Goal: Information Seeking & Learning: Find specific page/section

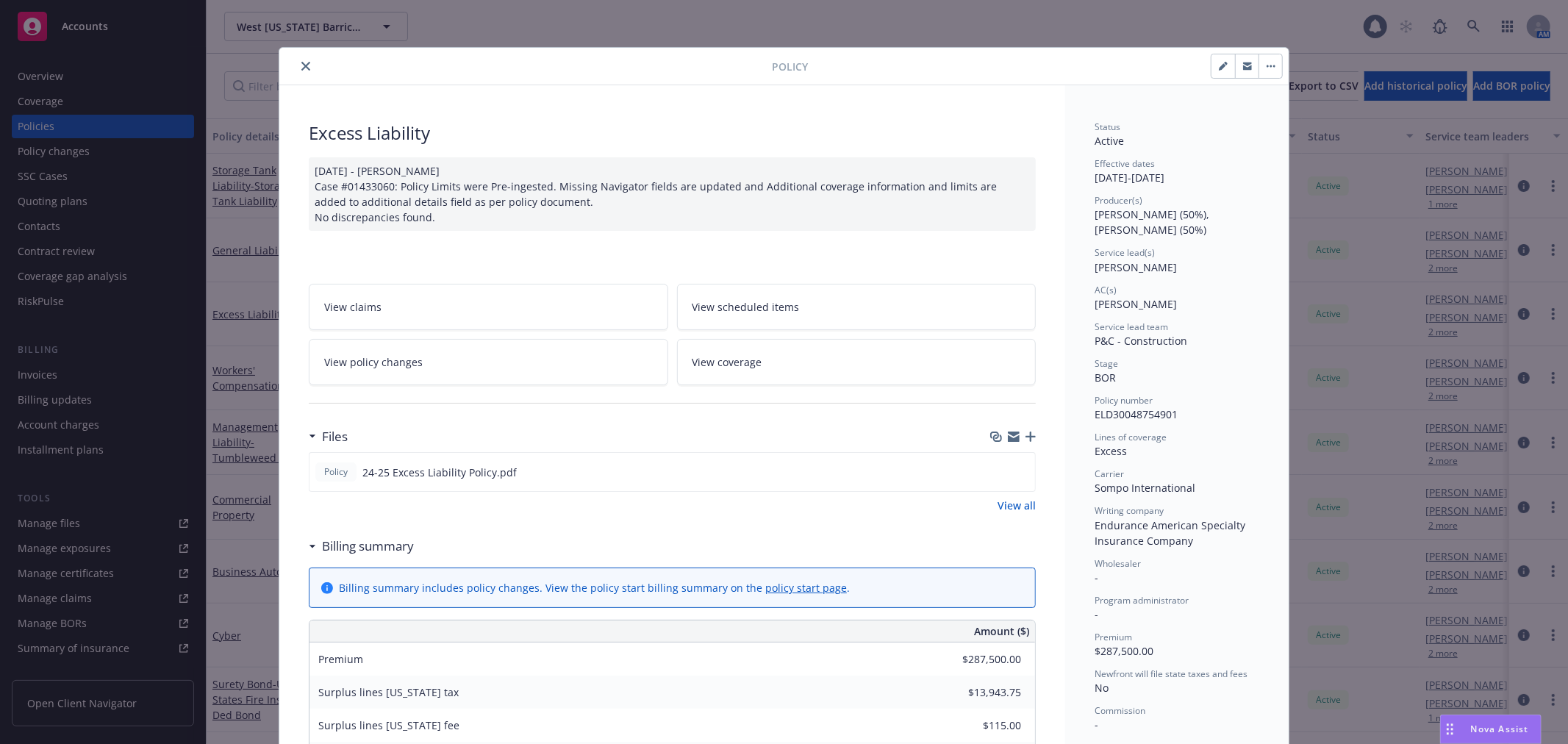
click at [306, 64] on button "close" at bounding box center [305, 65] width 17 height 17
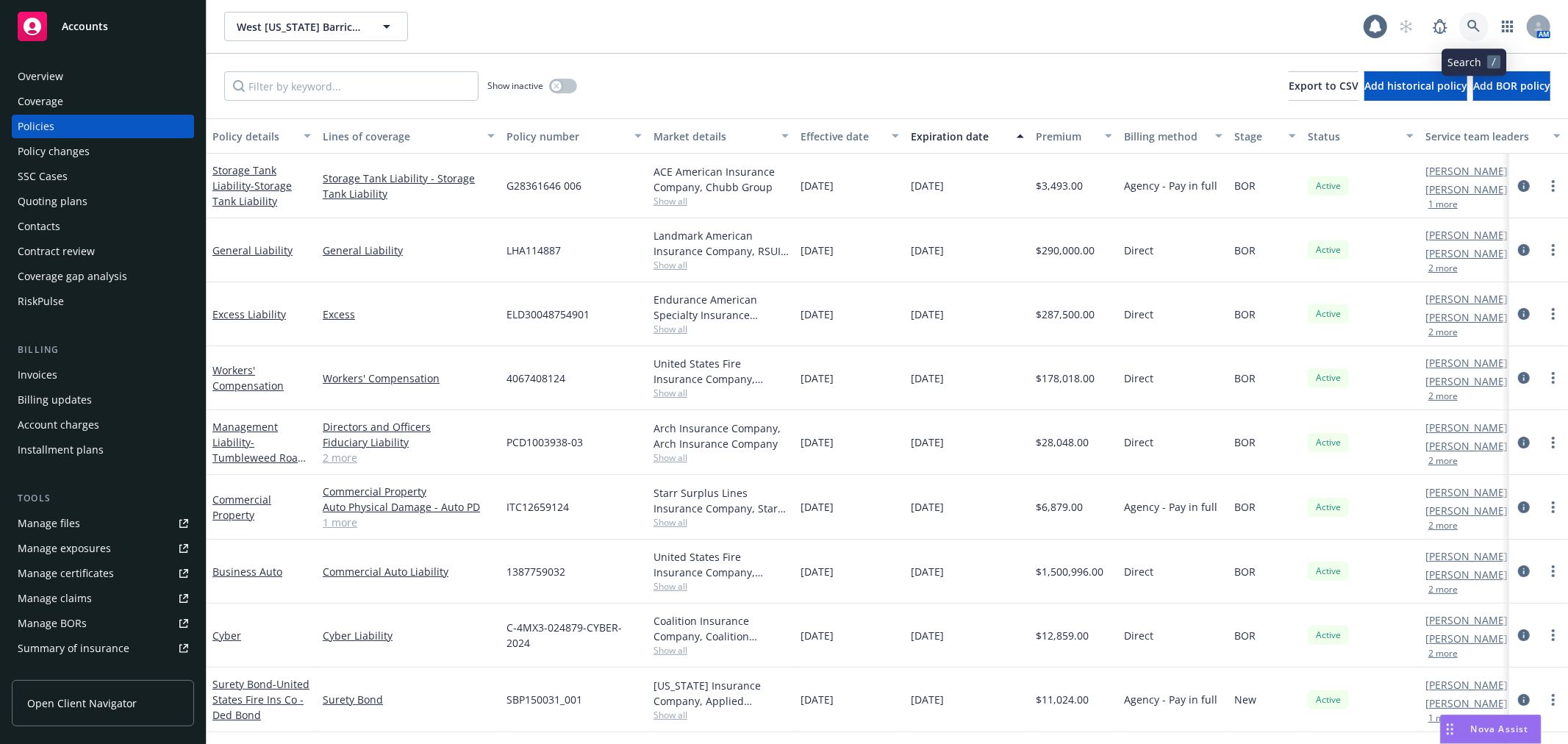
click at [1473, 23] on icon at bounding box center [1474, 26] width 13 height 13
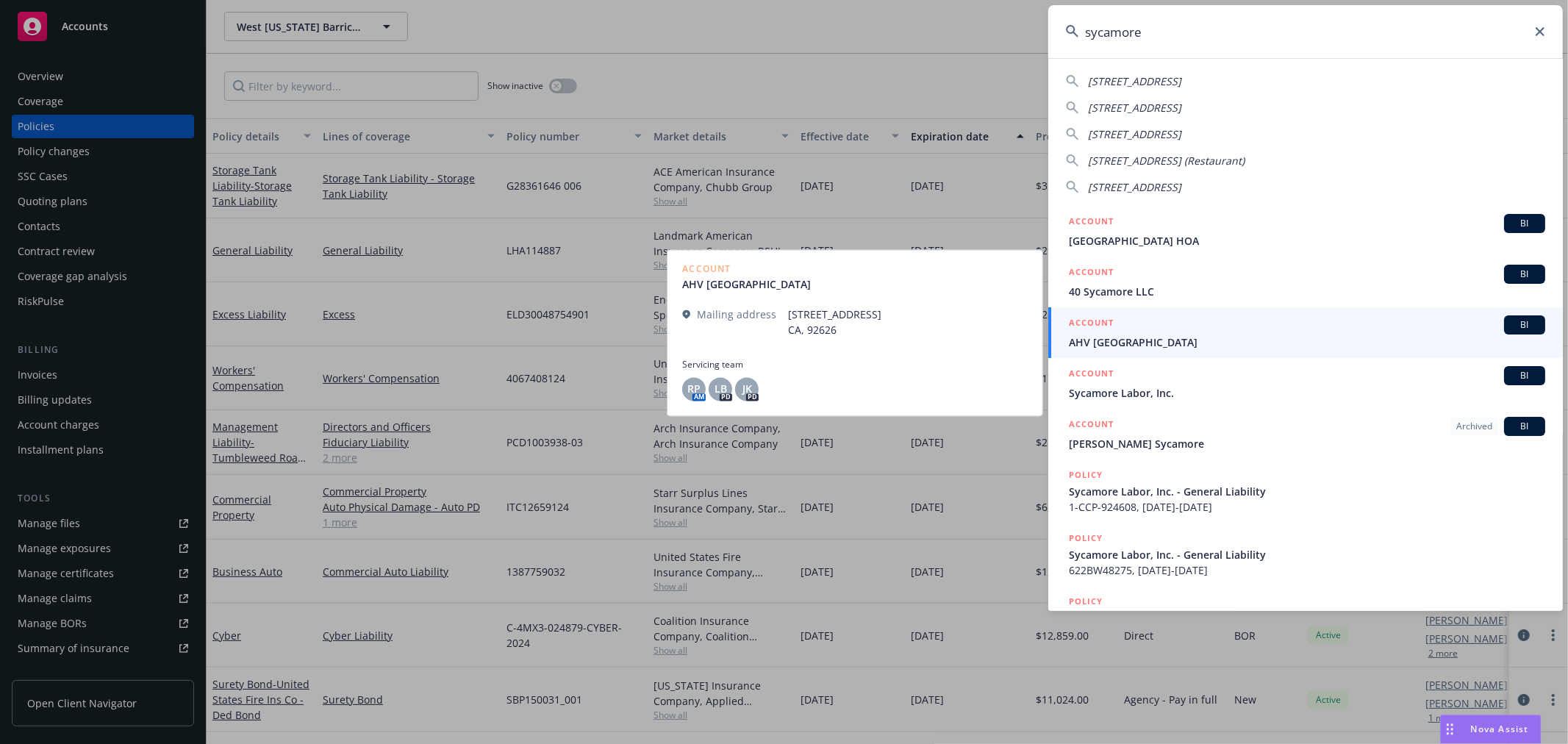
type input "sycamore"
click at [1250, 336] on span "AHV Sycamore Heights" at bounding box center [1307, 342] width 476 height 16
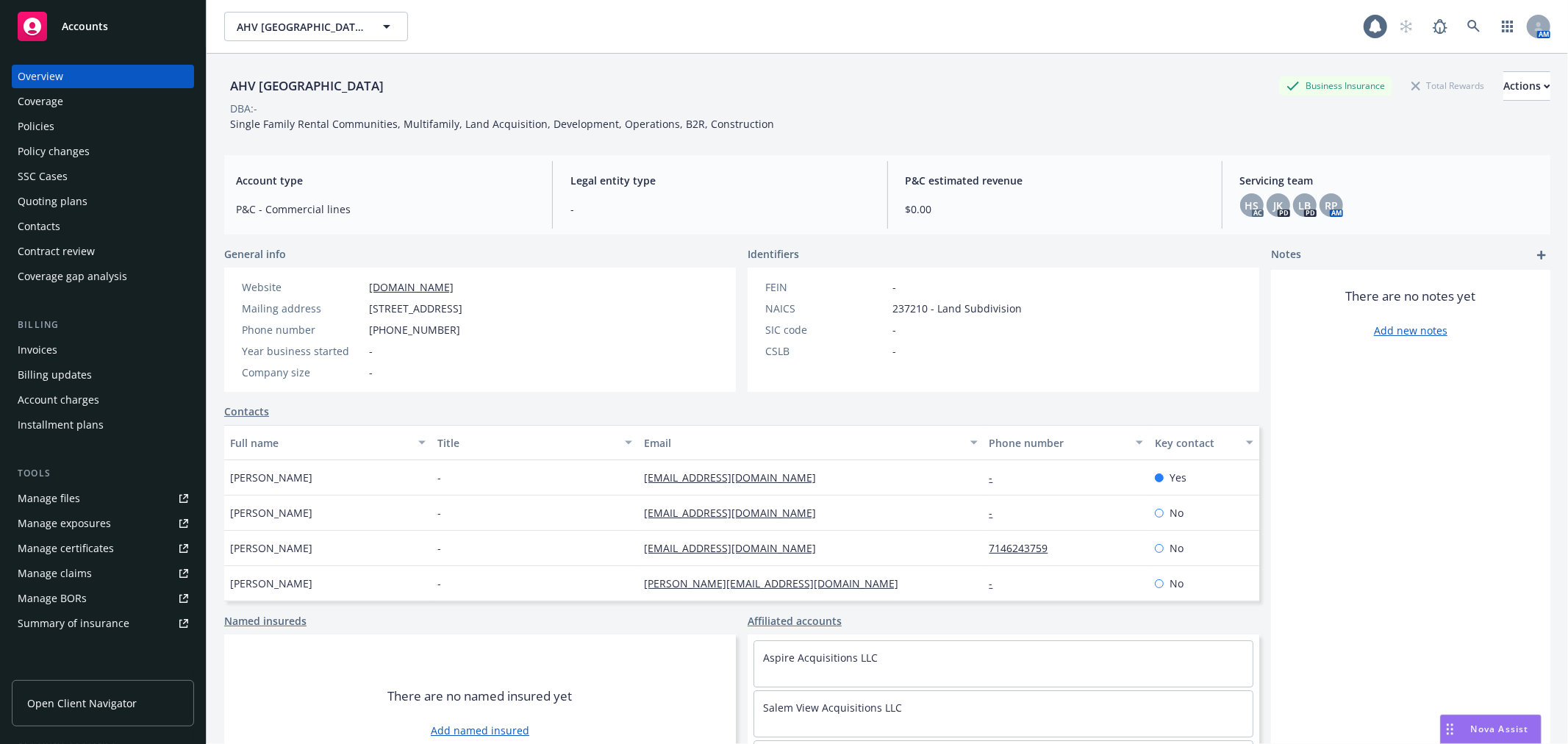
click at [50, 349] on div "Invoices" at bounding box center [37, 350] width 40 height 23
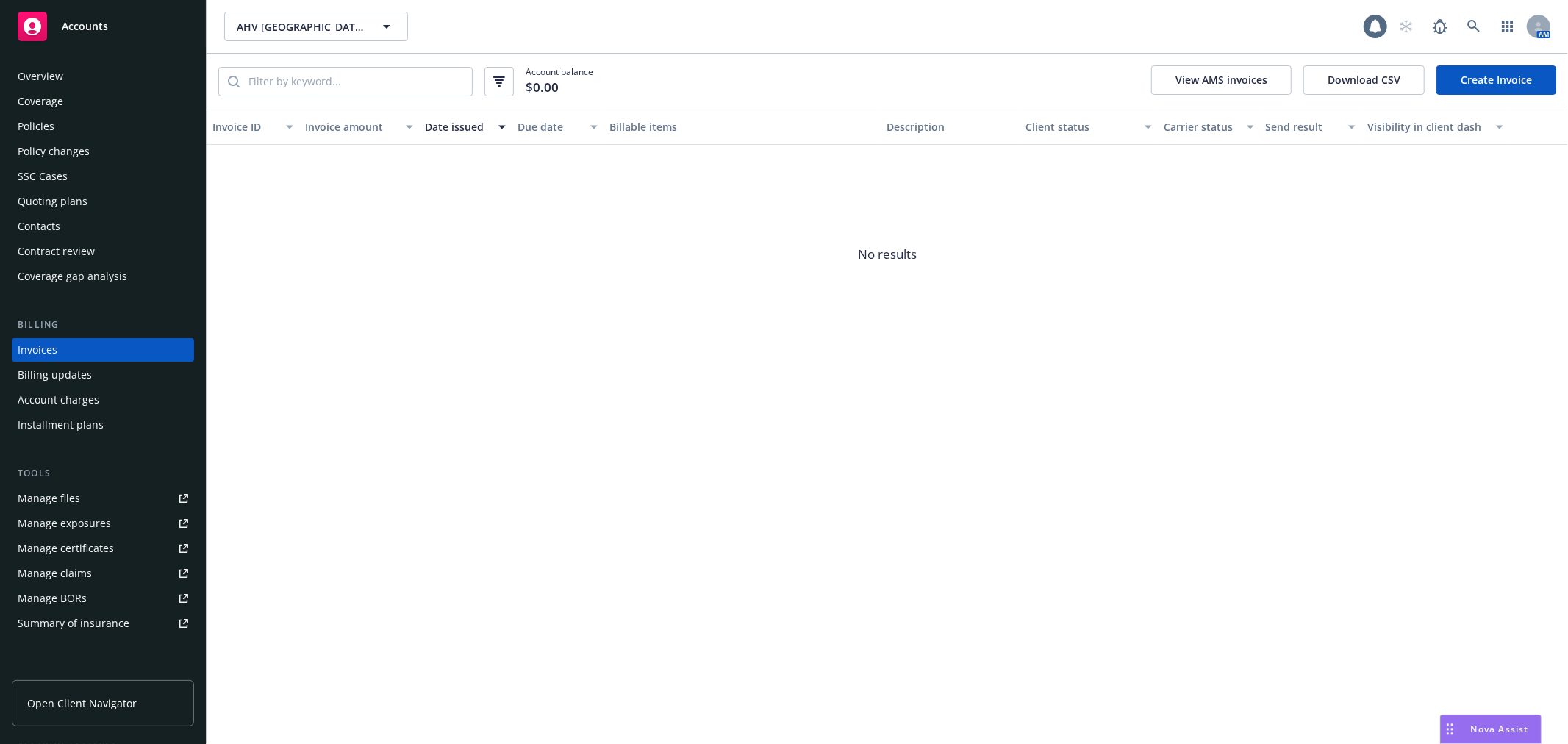
click at [83, 349] on div "Invoices" at bounding box center [102, 350] width 170 height 23
click at [64, 111] on div "Coverage" at bounding box center [102, 102] width 170 height 23
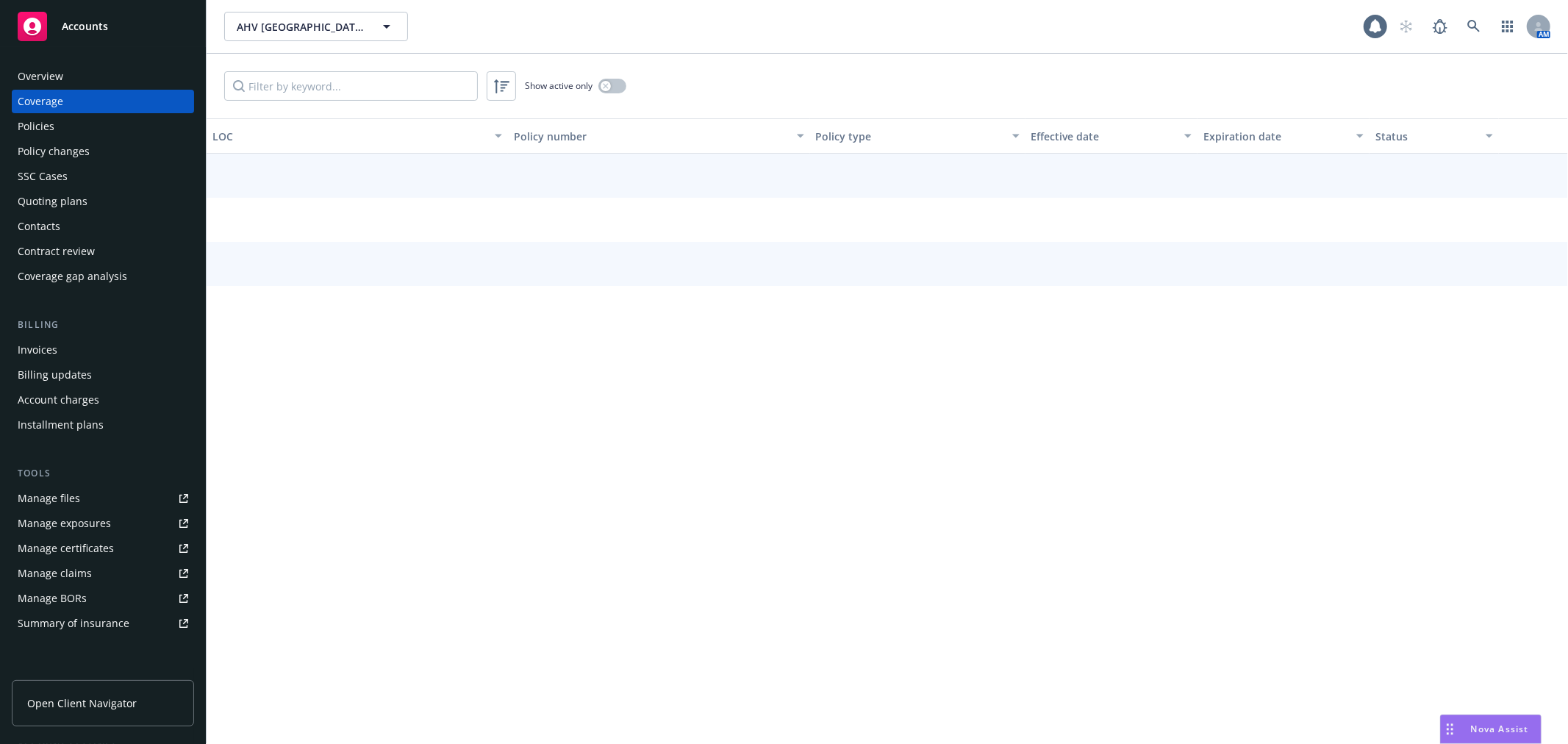
click at [64, 117] on div "Policies" at bounding box center [102, 126] width 170 height 23
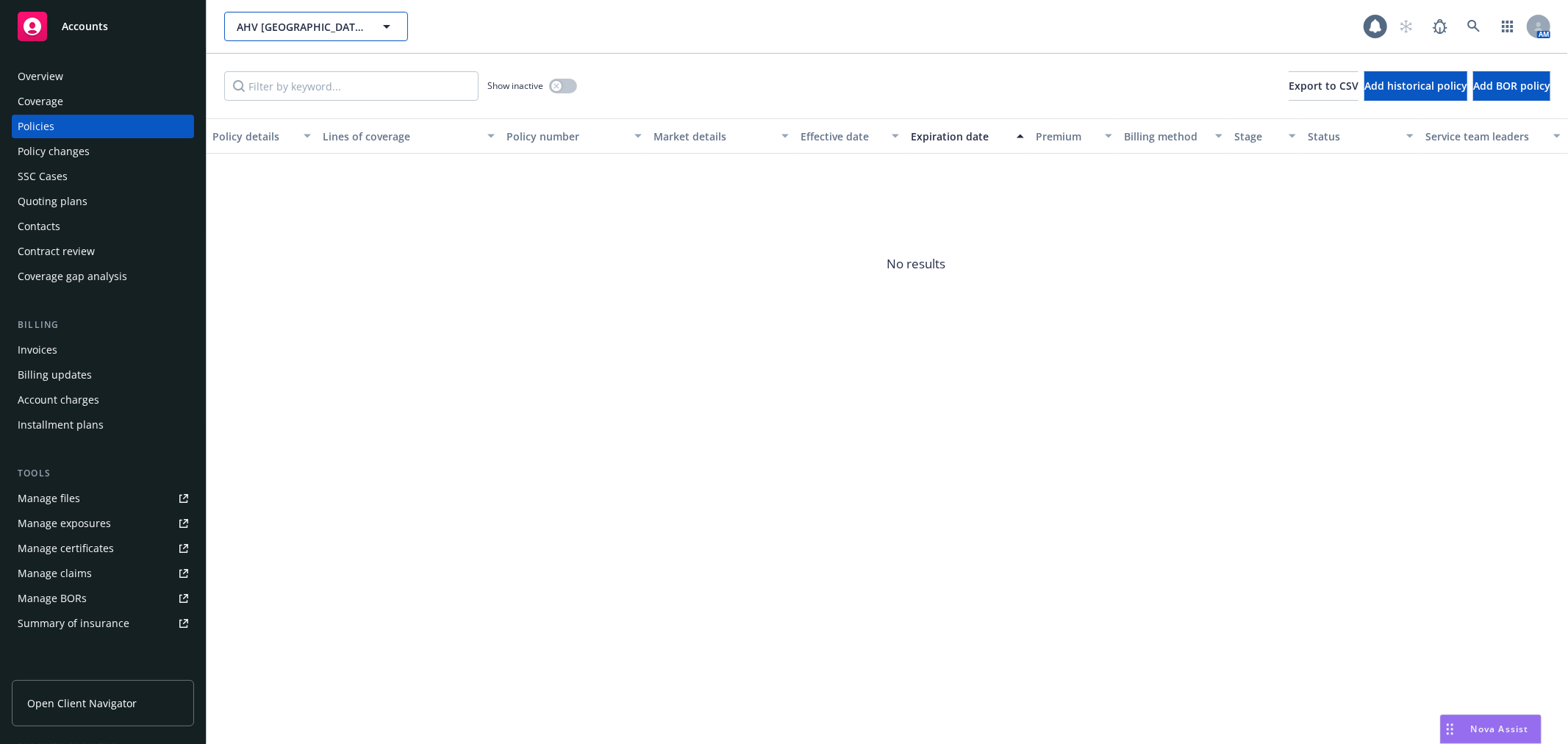
click at [285, 32] on span "AHV Sycamore Heights" at bounding box center [300, 26] width 127 height 16
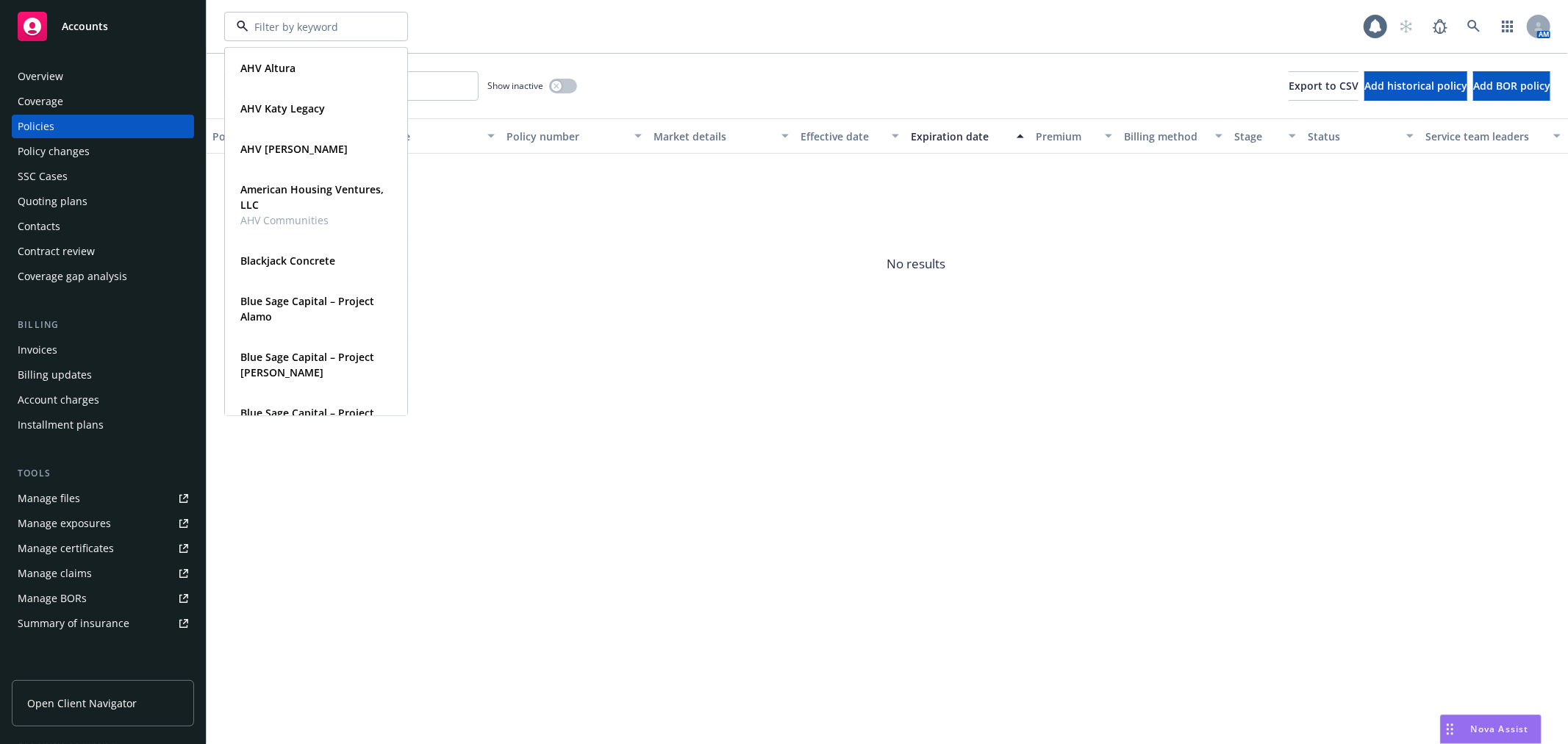
click at [150, 21] on div "Accounts" at bounding box center [102, 26] width 170 height 30
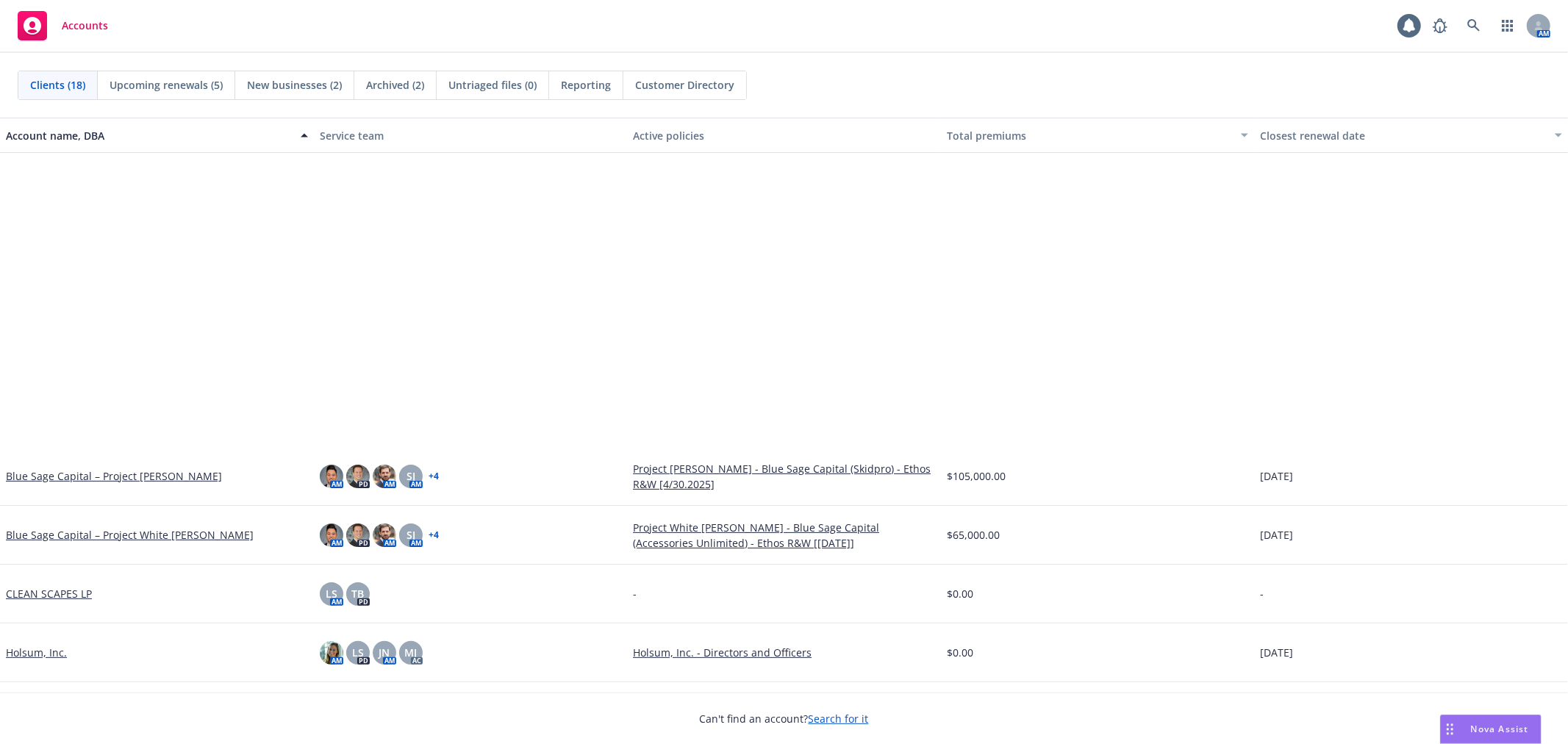
scroll to position [518, 0]
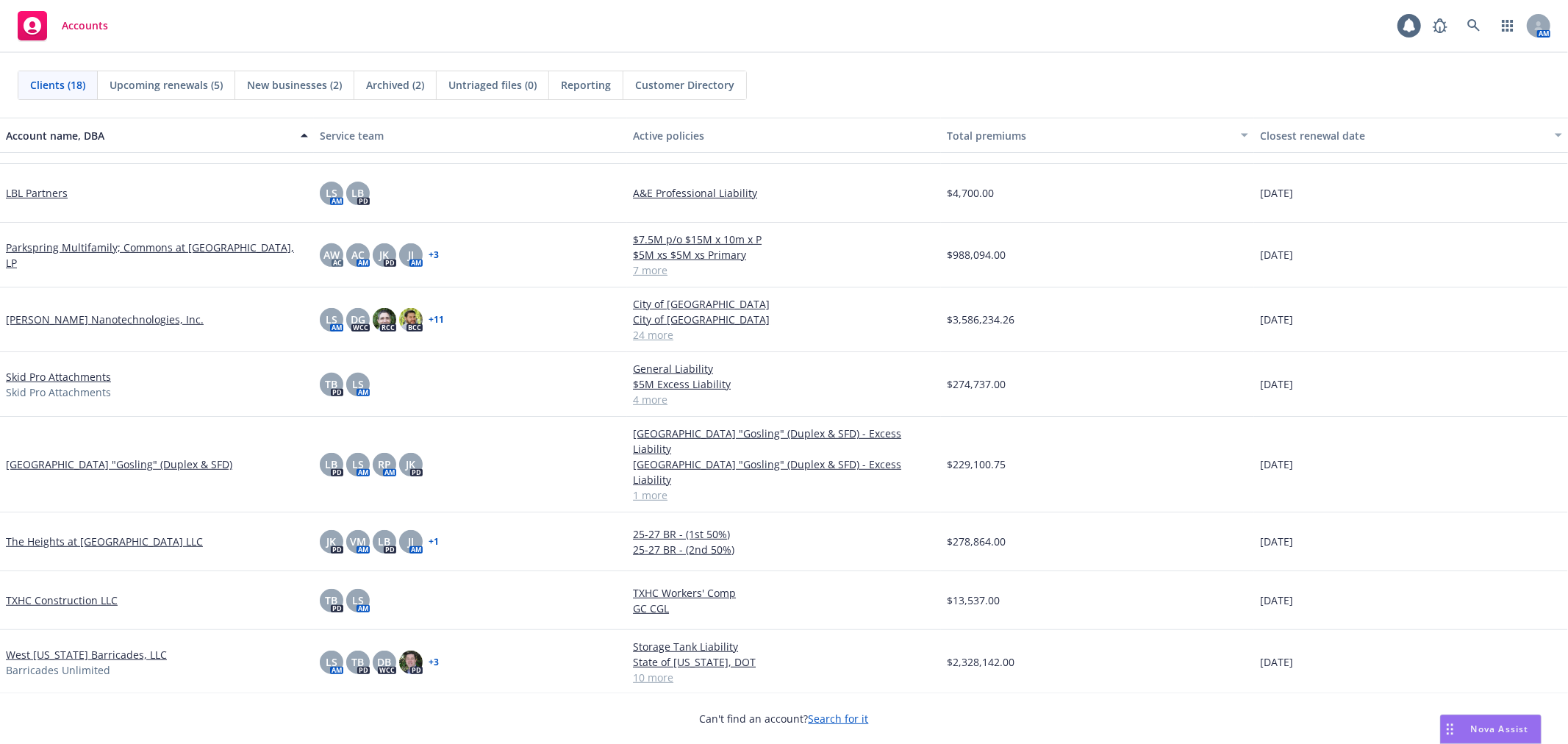
click at [109, 456] on link "Sycamore Heights "Gosling" (Duplex & SFD)" at bounding box center [119, 464] width 226 height 16
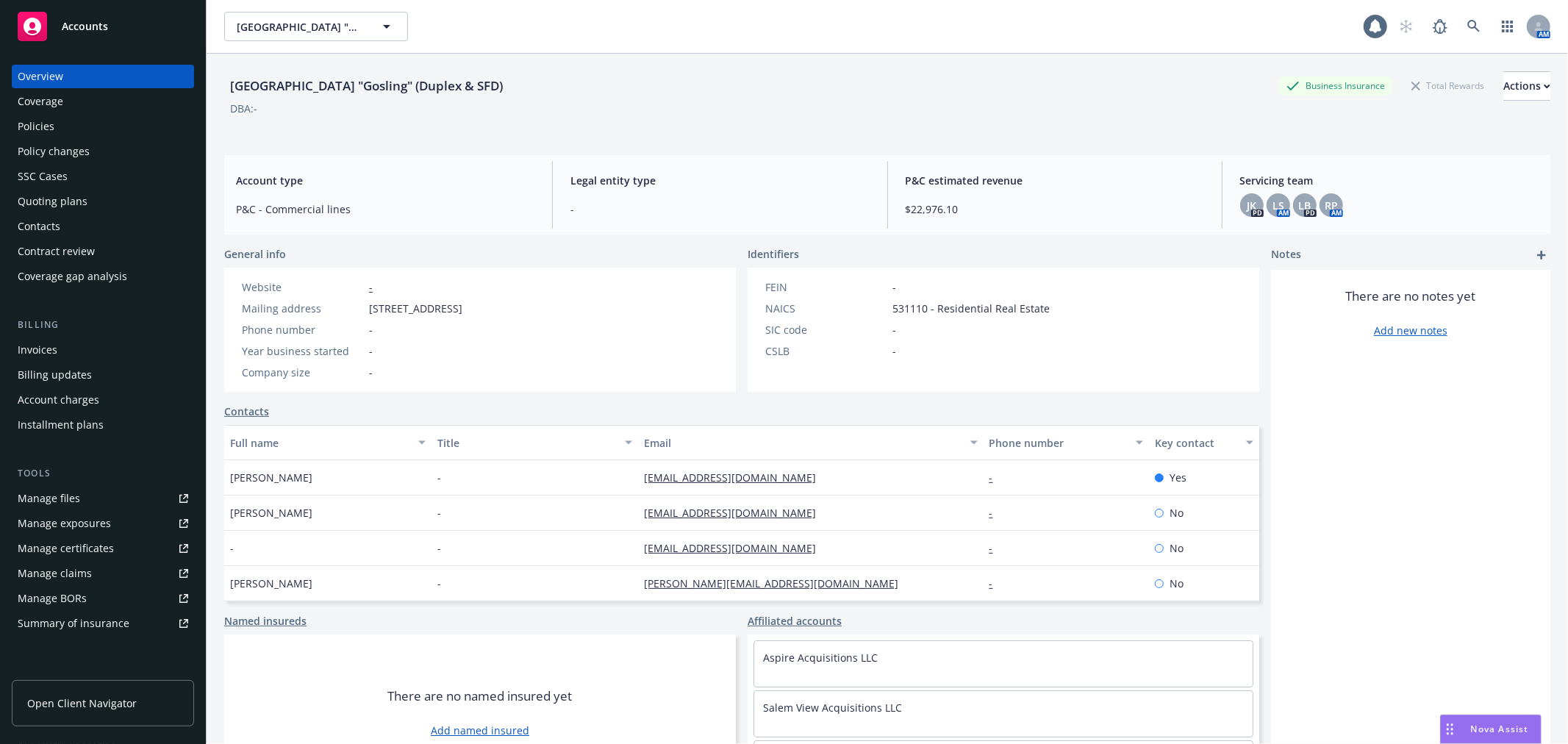
click at [56, 351] on div "Invoices" at bounding box center [102, 350] width 170 height 23
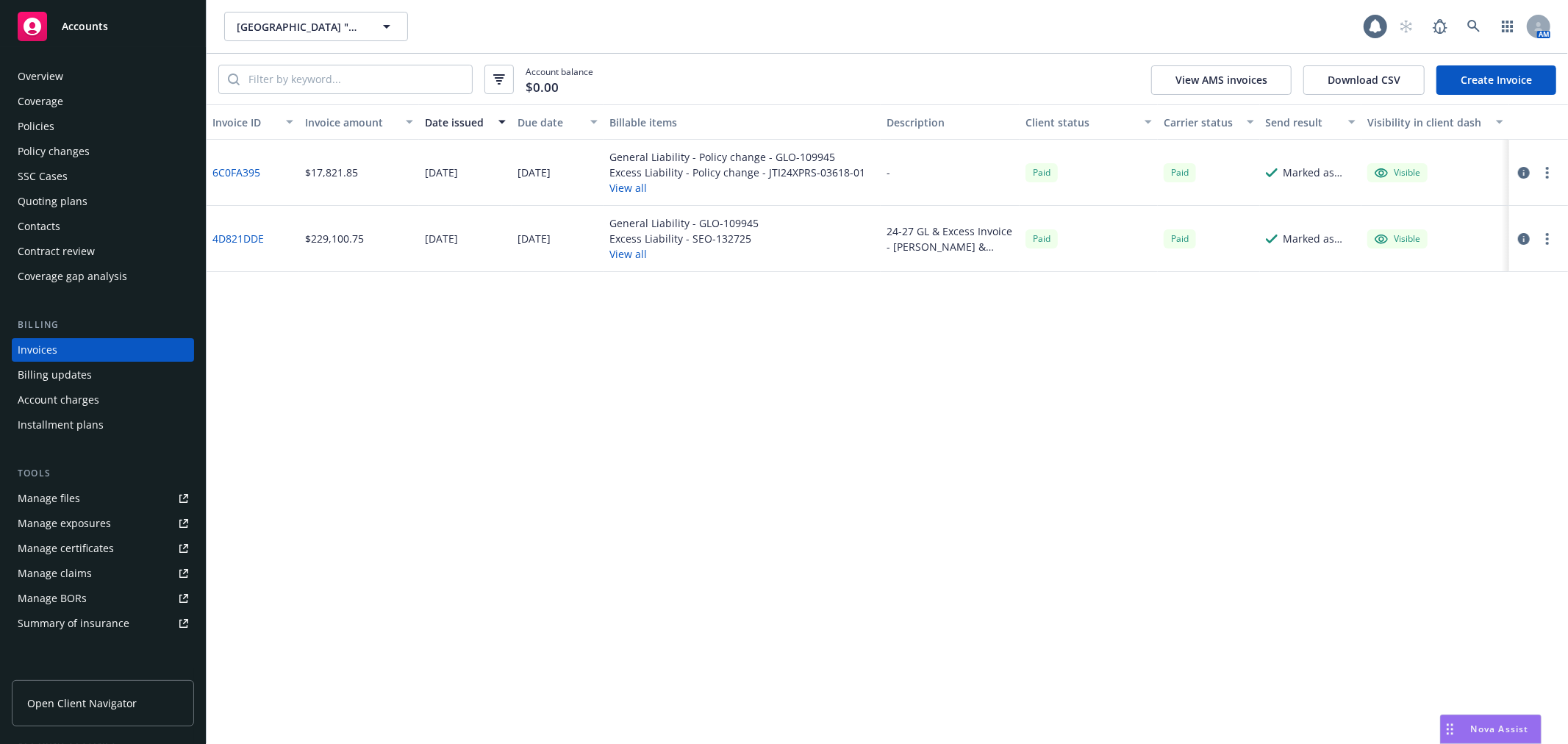
click at [30, 117] on div "Policies" at bounding box center [36, 126] width 36 height 23
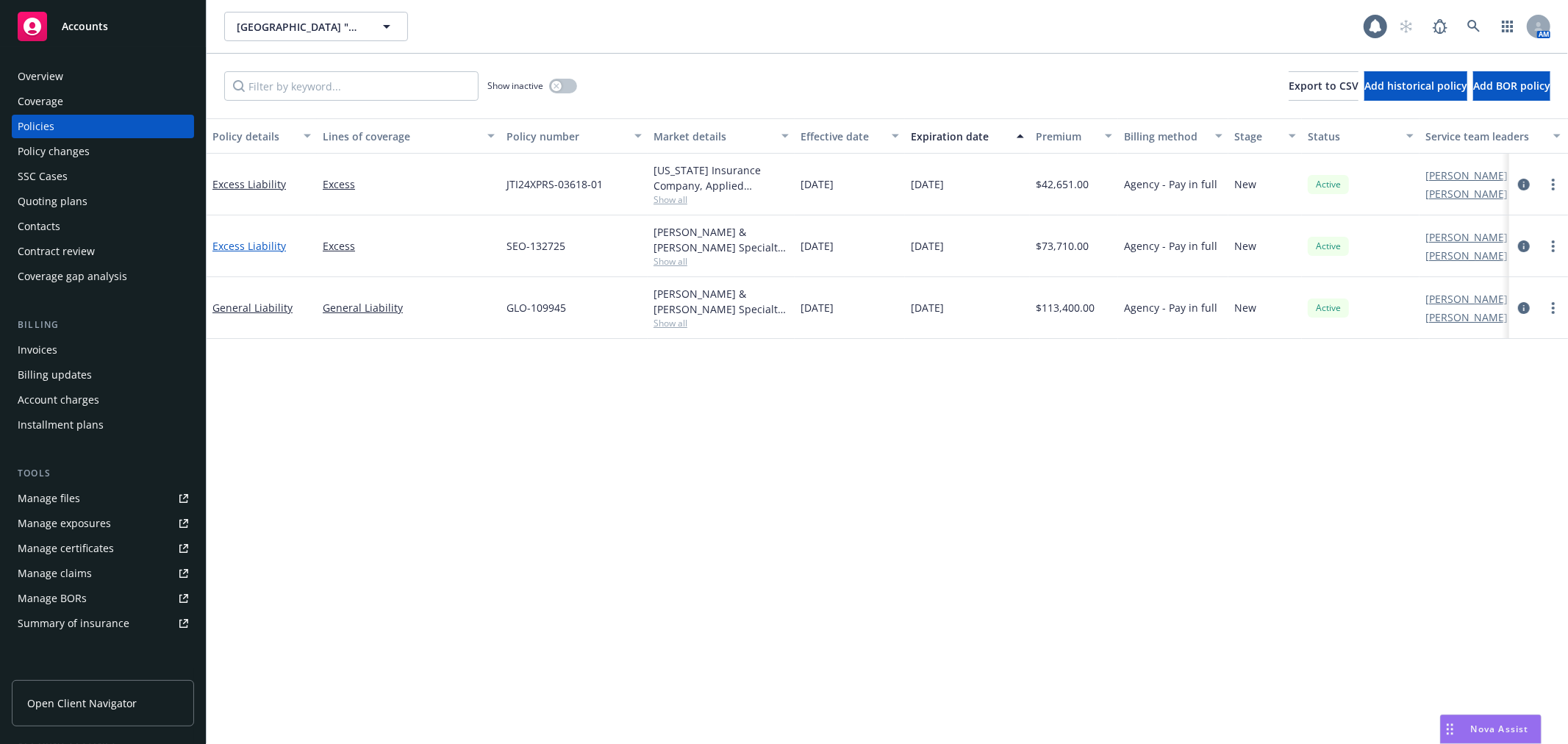
click at [266, 241] on link "Excess Liability" at bounding box center [249, 246] width 74 height 14
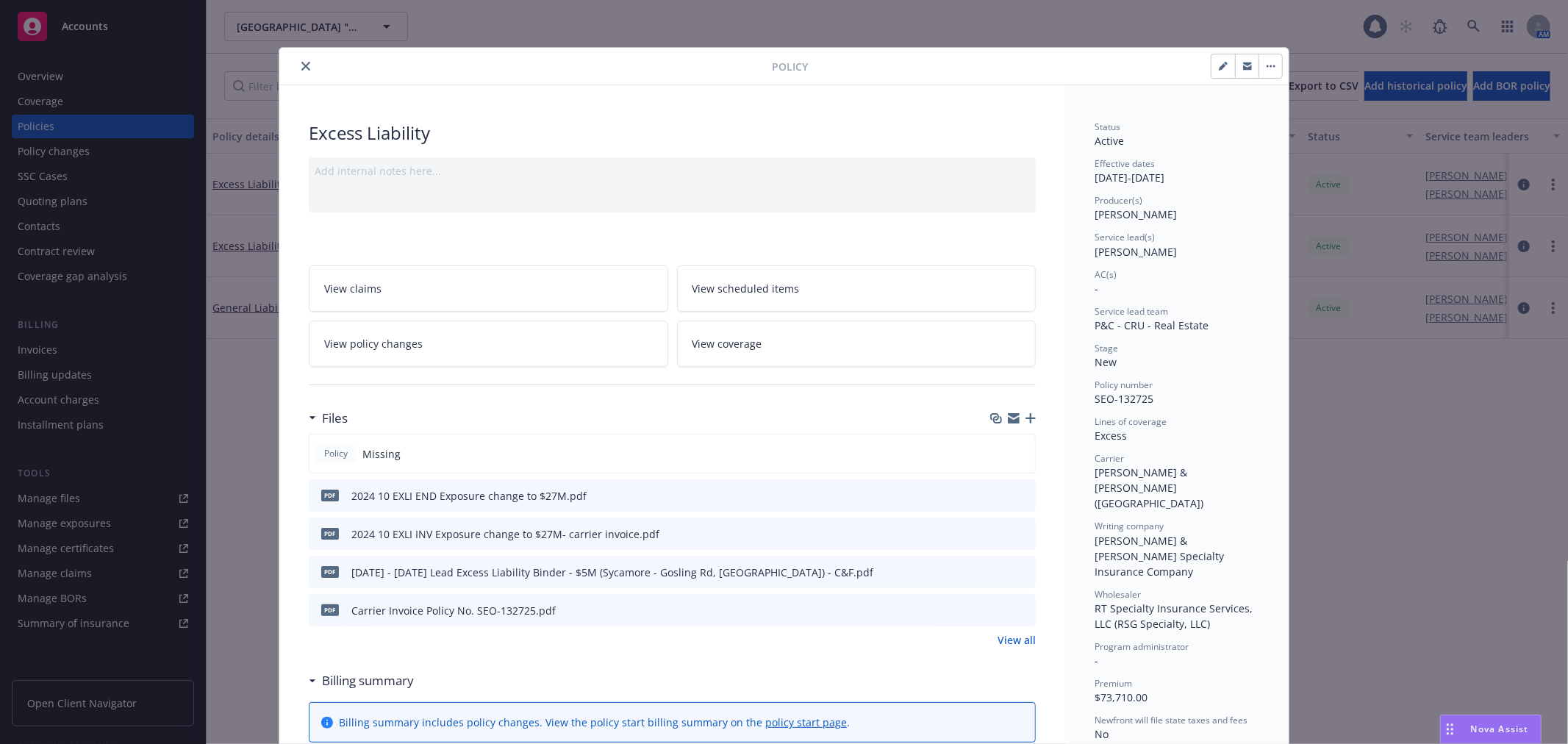
click at [1015, 532] on icon "preview file" at bounding box center [1022, 533] width 13 height 10
click at [303, 69] on icon "close" at bounding box center [306, 66] width 9 height 9
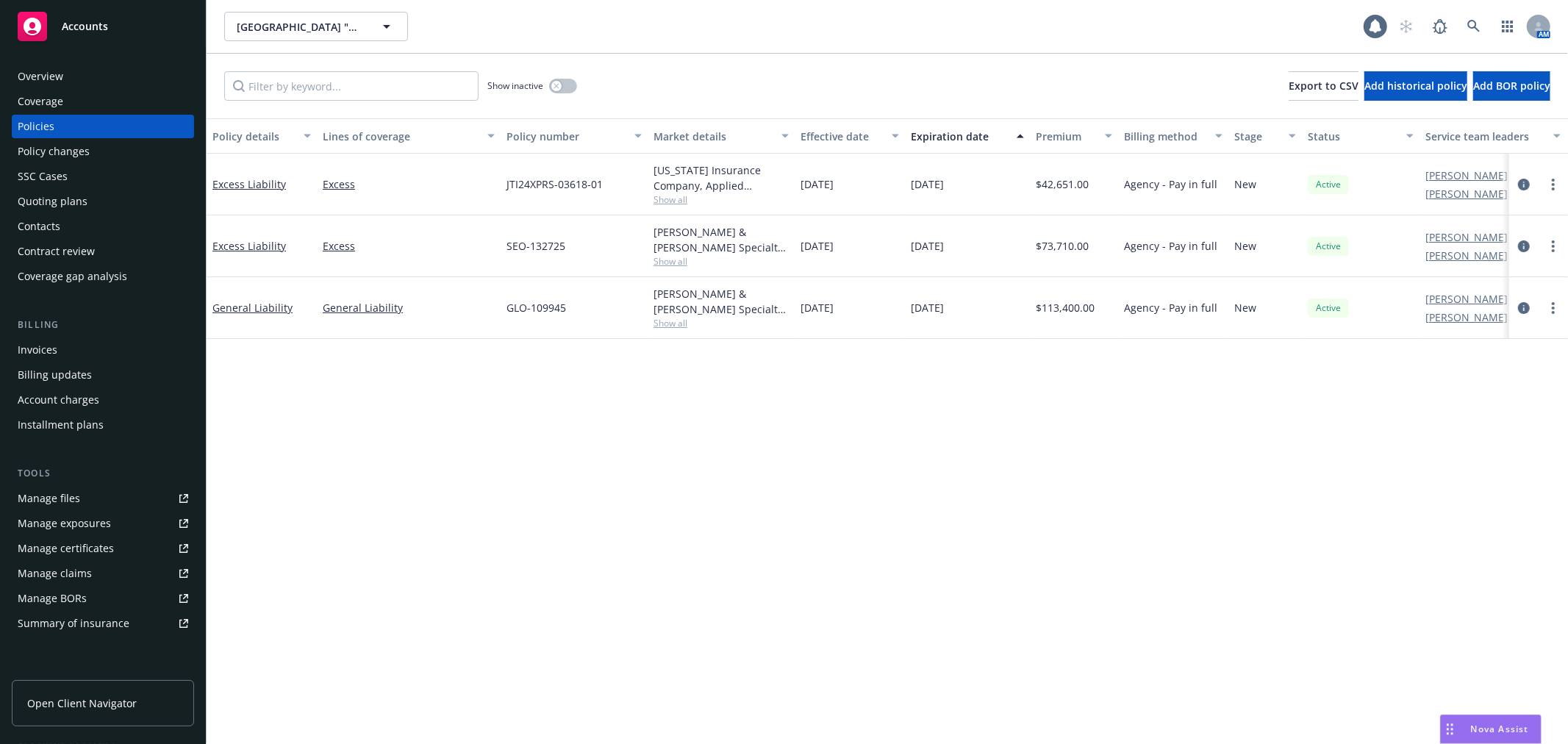
click at [77, 359] on div "Invoices" at bounding box center [102, 350] width 170 height 23
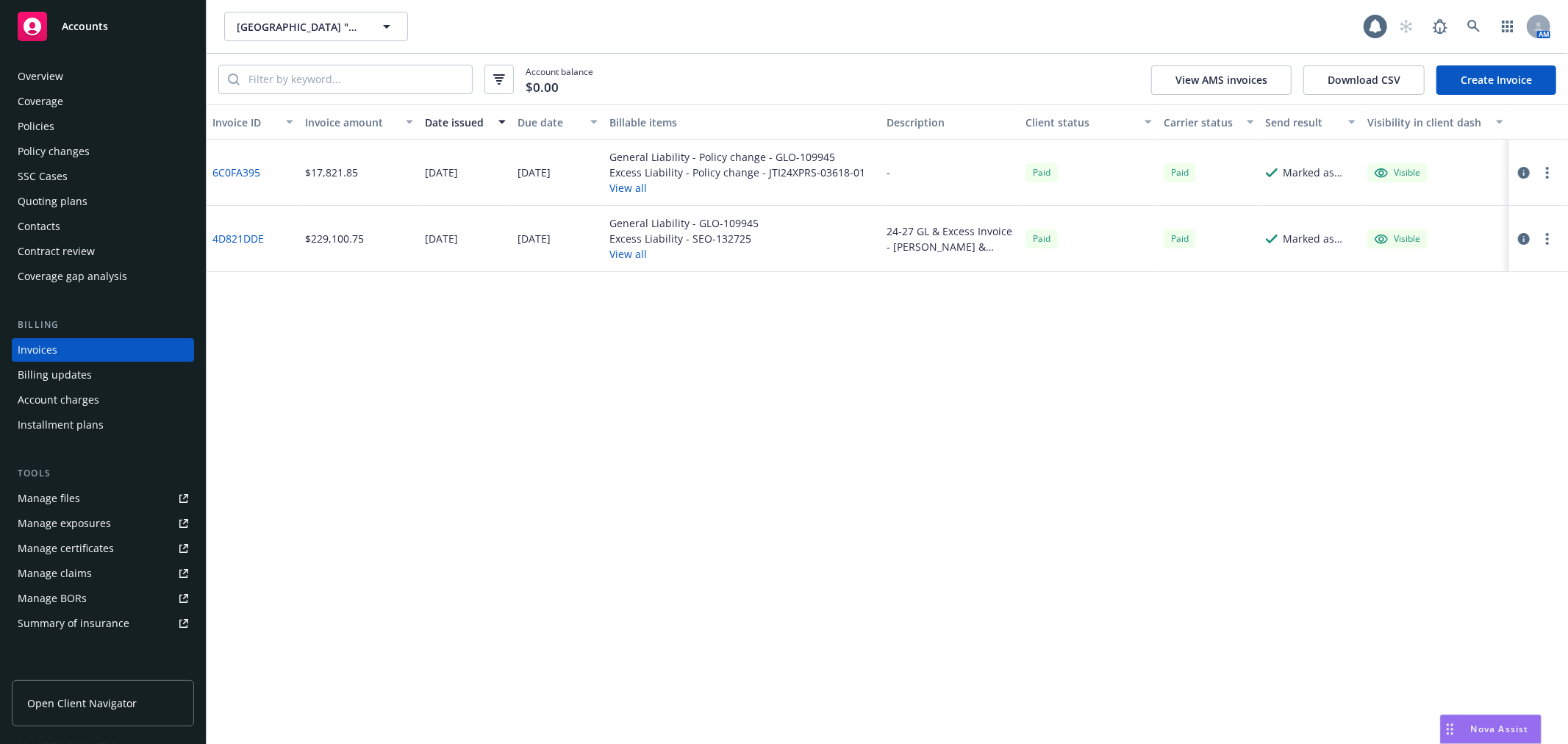
click at [622, 188] on button "View all" at bounding box center [737, 188] width 256 height 16
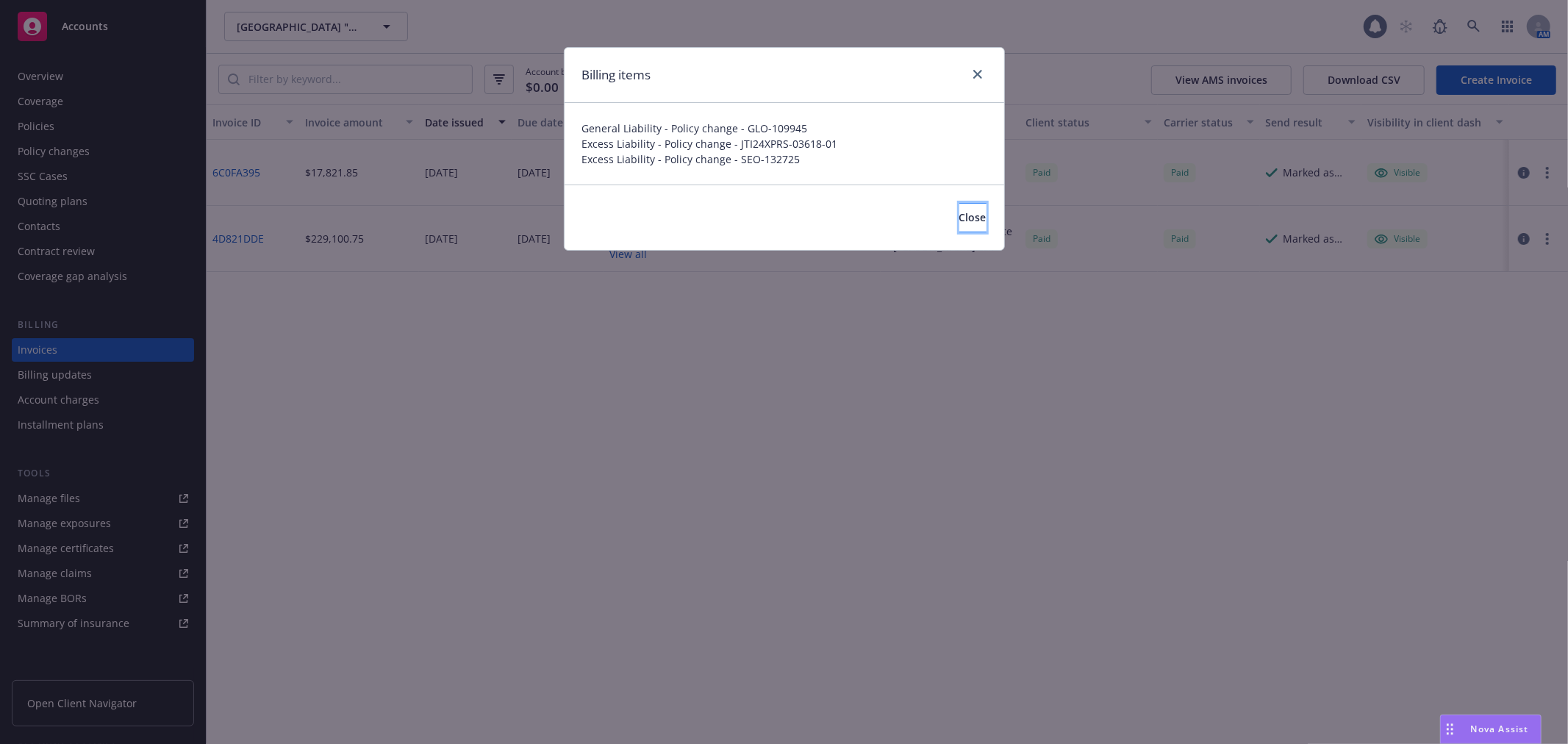
click at [960, 223] on span "Close" at bounding box center [973, 217] width 27 height 14
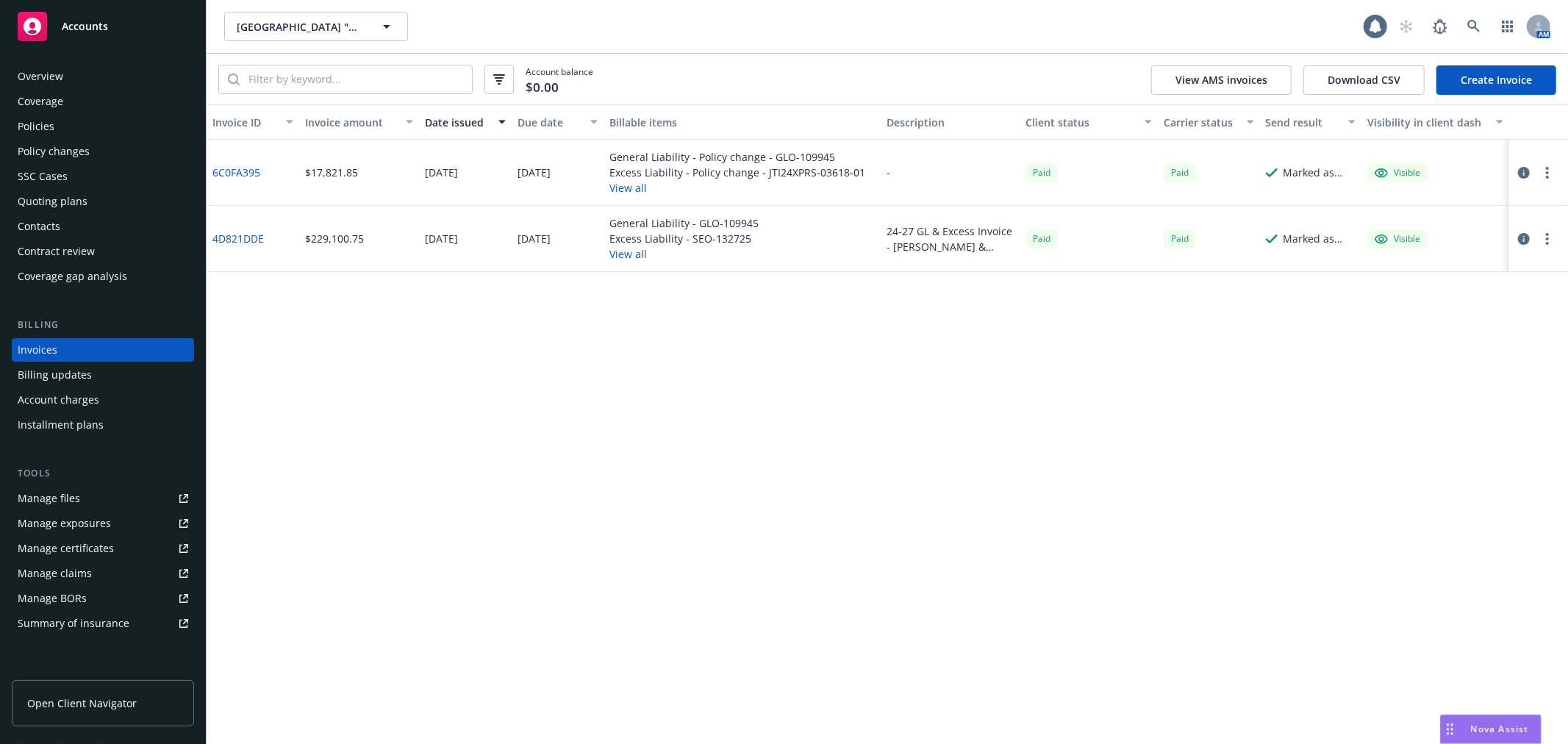
click at [228, 167] on link "6C0FA395" at bounding box center [236, 172] width 48 height 16
click at [239, 237] on link "4D821DDE" at bounding box center [238, 238] width 51 height 16
click at [114, 501] on link "Manage files" at bounding box center [102, 498] width 183 height 23
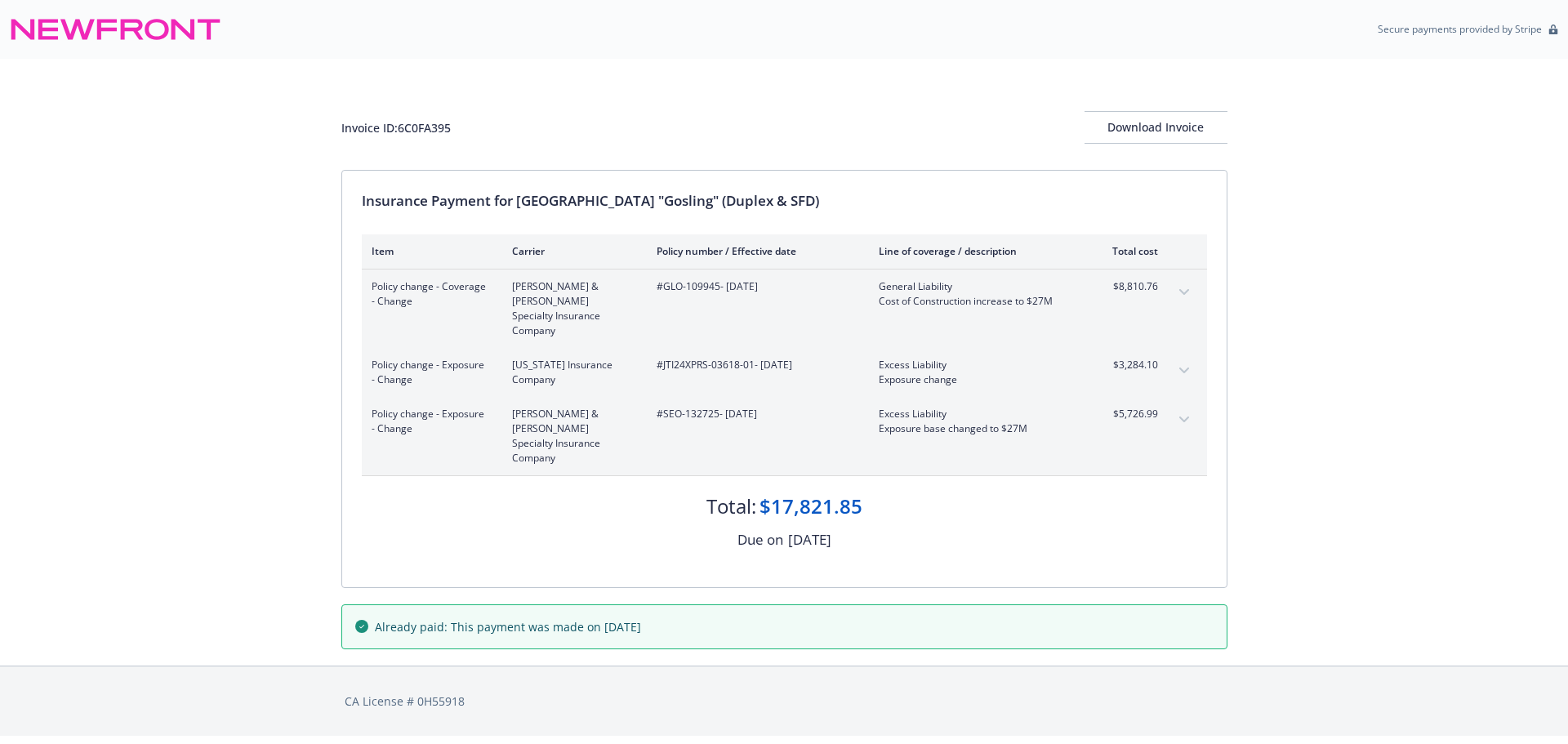
click at [1185, 417] on icon "expand content" at bounding box center [1183, 420] width 10 height 6
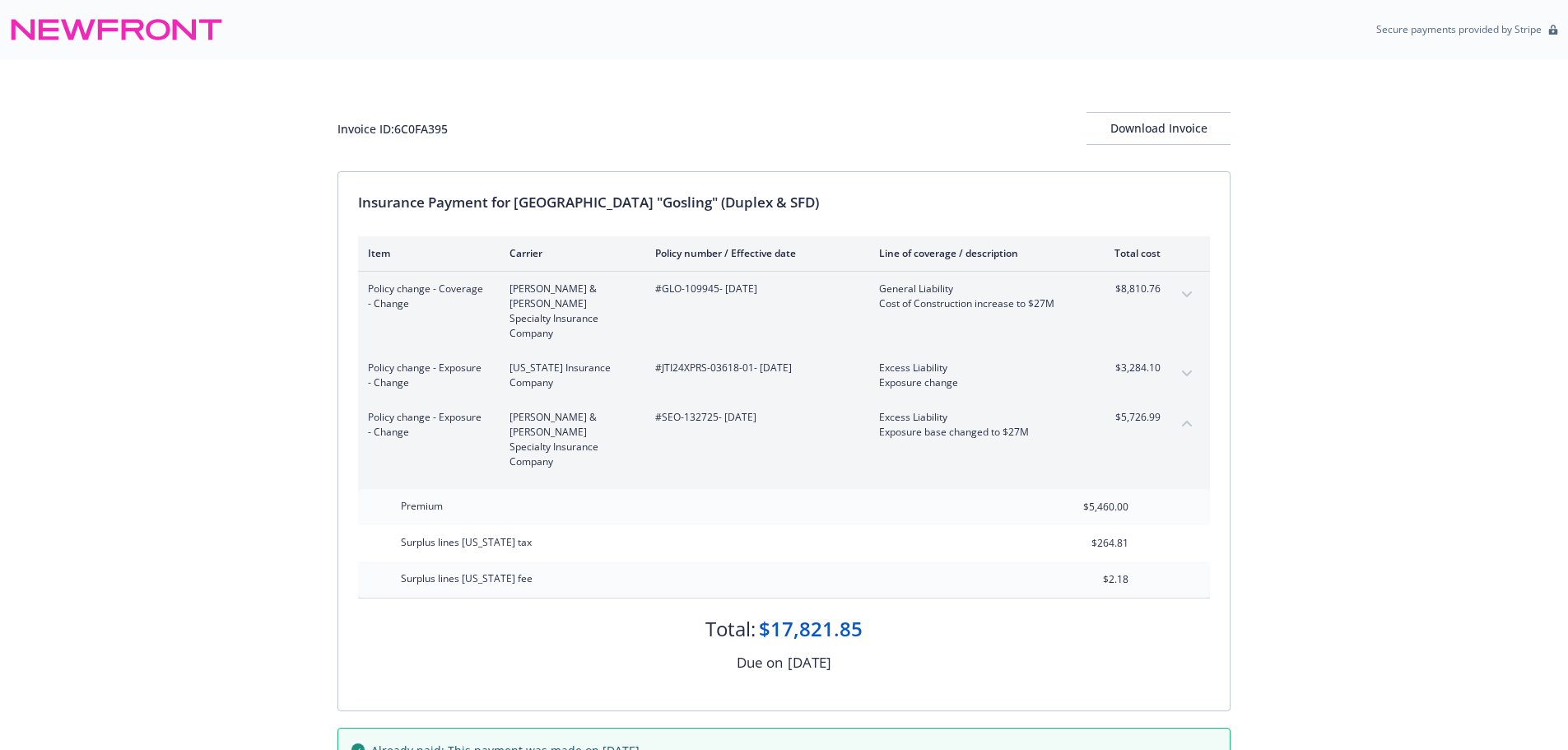
drag, startPoint x: 1188, startPoint y: 398, endPoint x: 1199, endPoint y: 398, distance: 11.0
click at [1188, 410] on button "collapse content" at bounding box center [1187, 423] width 26 height 26
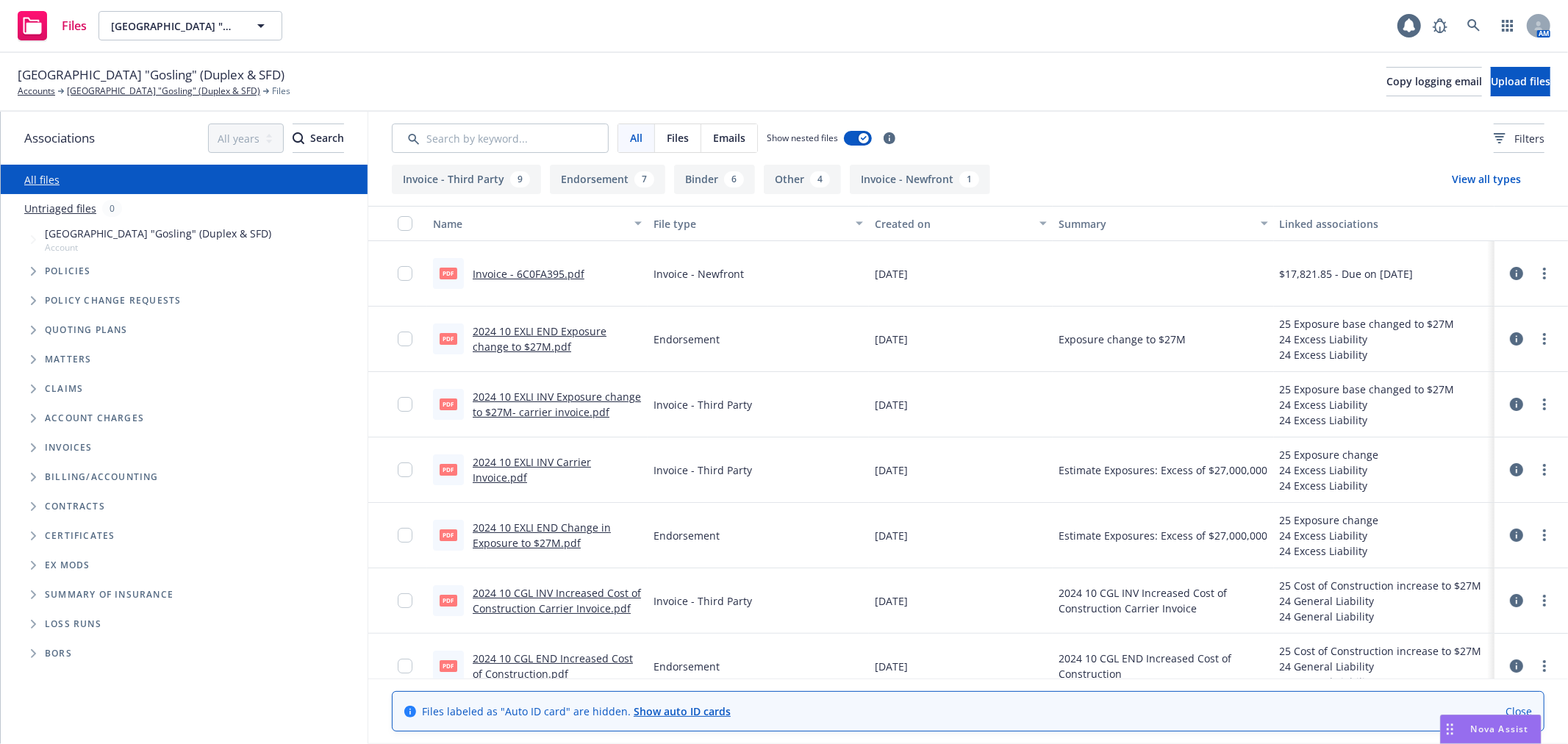
click at [560, 463] on link "2024 10 EXLI INV Carrier Invoice.pdf" at bounding box center [531, 470] width 118 height 30
click at [564, 527] on link "2024 10 EXLI END Change in Exposure to $27M.pdf" at bounding box center [541, 536] width 138 height 30
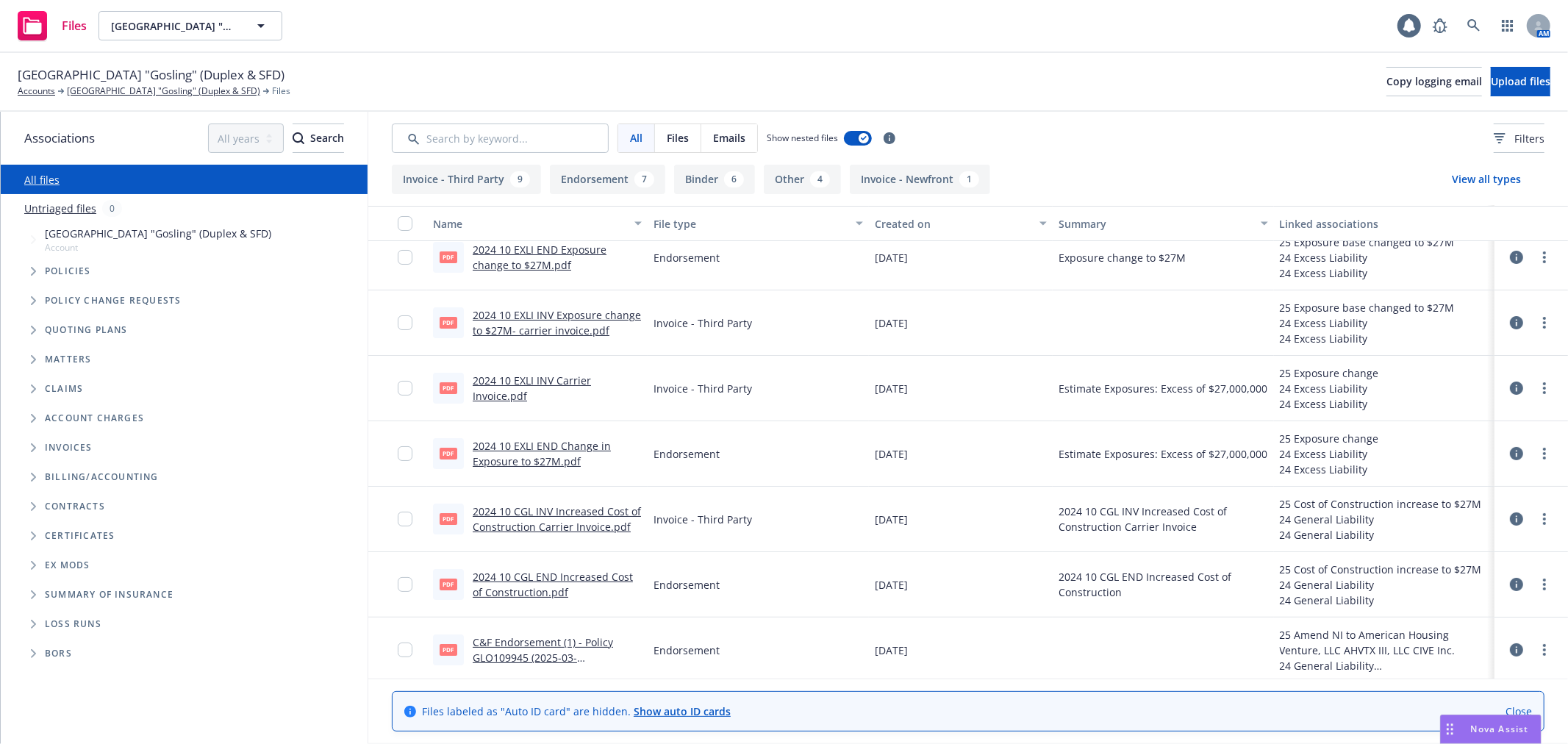
click at [546, 522] on link "2024 10 CGL INV Increased Cost of Construction Carrier Invoice.pdf" at bounding box center [557, 519] width 169 height 30
click at [508, 579] on link "2024 10 CGL END Increased Cost of Construction.pdf" at bounding box center [553, 584] width 160 height 30
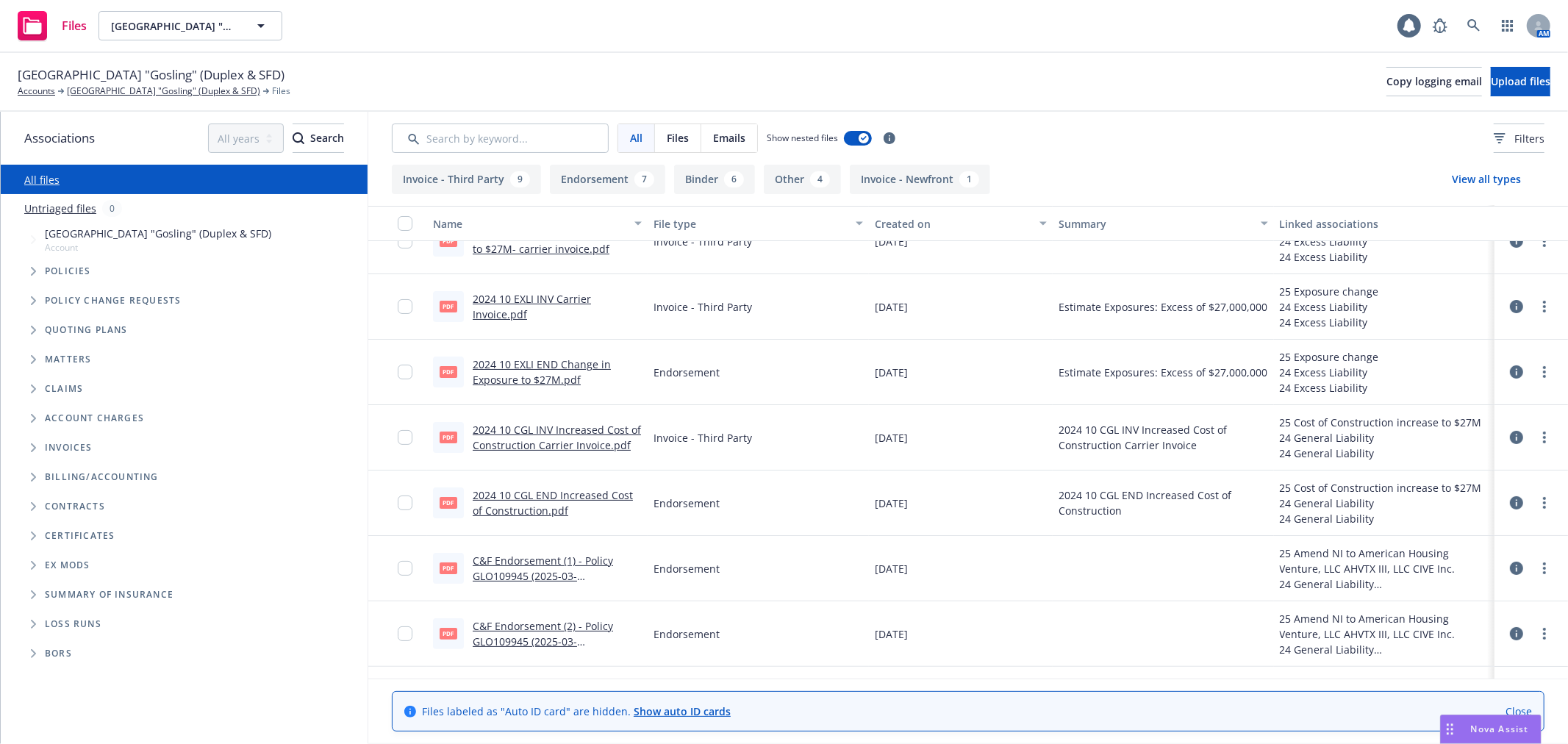
scroll to position [0, 0]
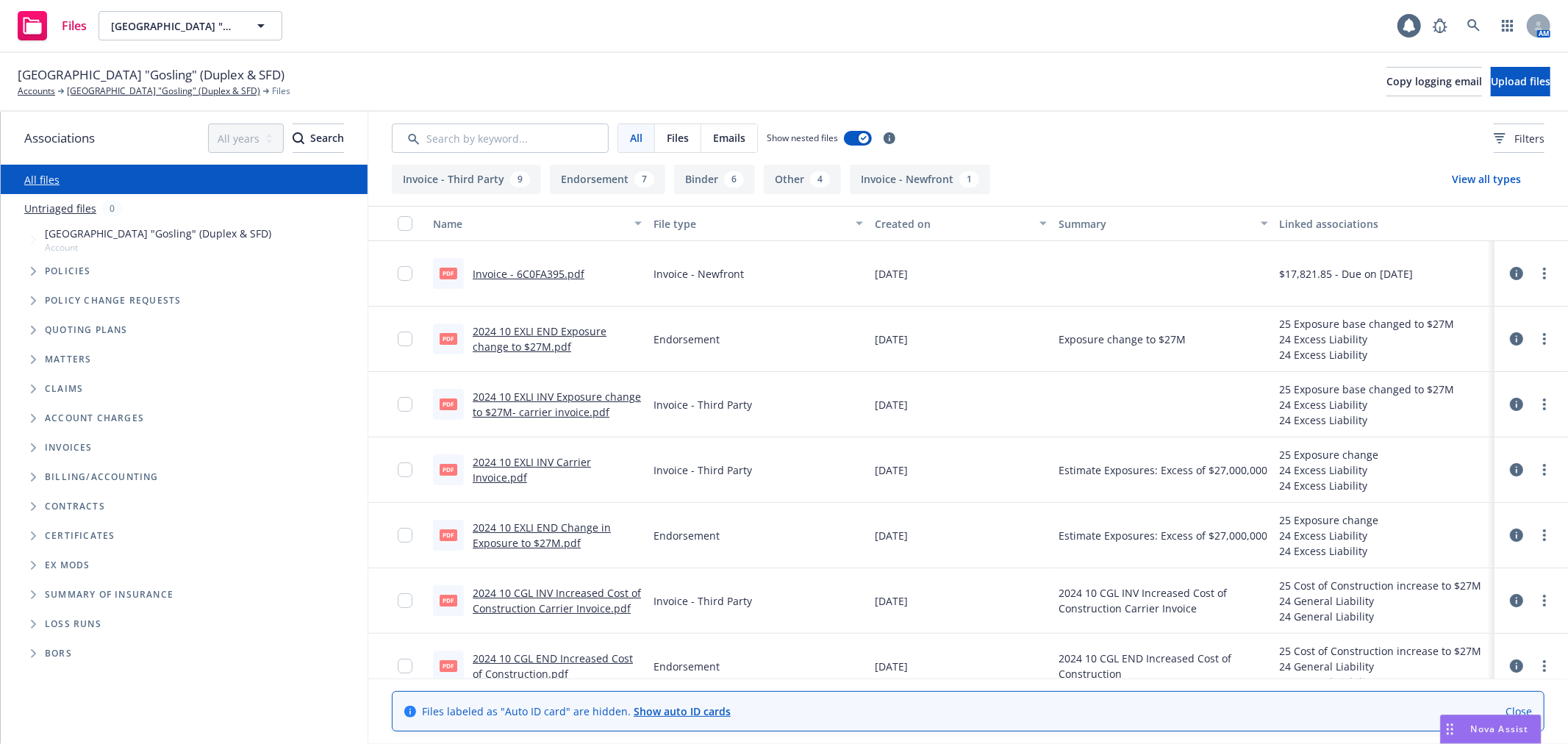
click at [525, 407] on link "2024 10 EXLI INV Exposure change to $27M- carrier invoice.pdf" at bounding box center [557, 404] width 169 height 30
click at [490, 471] on link "2024 10 EXLI INV Carrier Invoice.pdf" at bounding box center [531, 470] width 118 height 30
click at [516, 324] on link "2024 10 EXLI END Exposure change to $27M.pdf" at bounding box center [540, 339] width 134 height 30
click at [503, 528] on link "2024 10 EXLI END Change in Exposure to $27M.pdf" at bounding box center [541, 536] width 138 height 30
click at [515, 465] on link "2024 10 EXLI INV Carrier Invoice.pdf" at bounding box center [531, 470] width 118 height 30
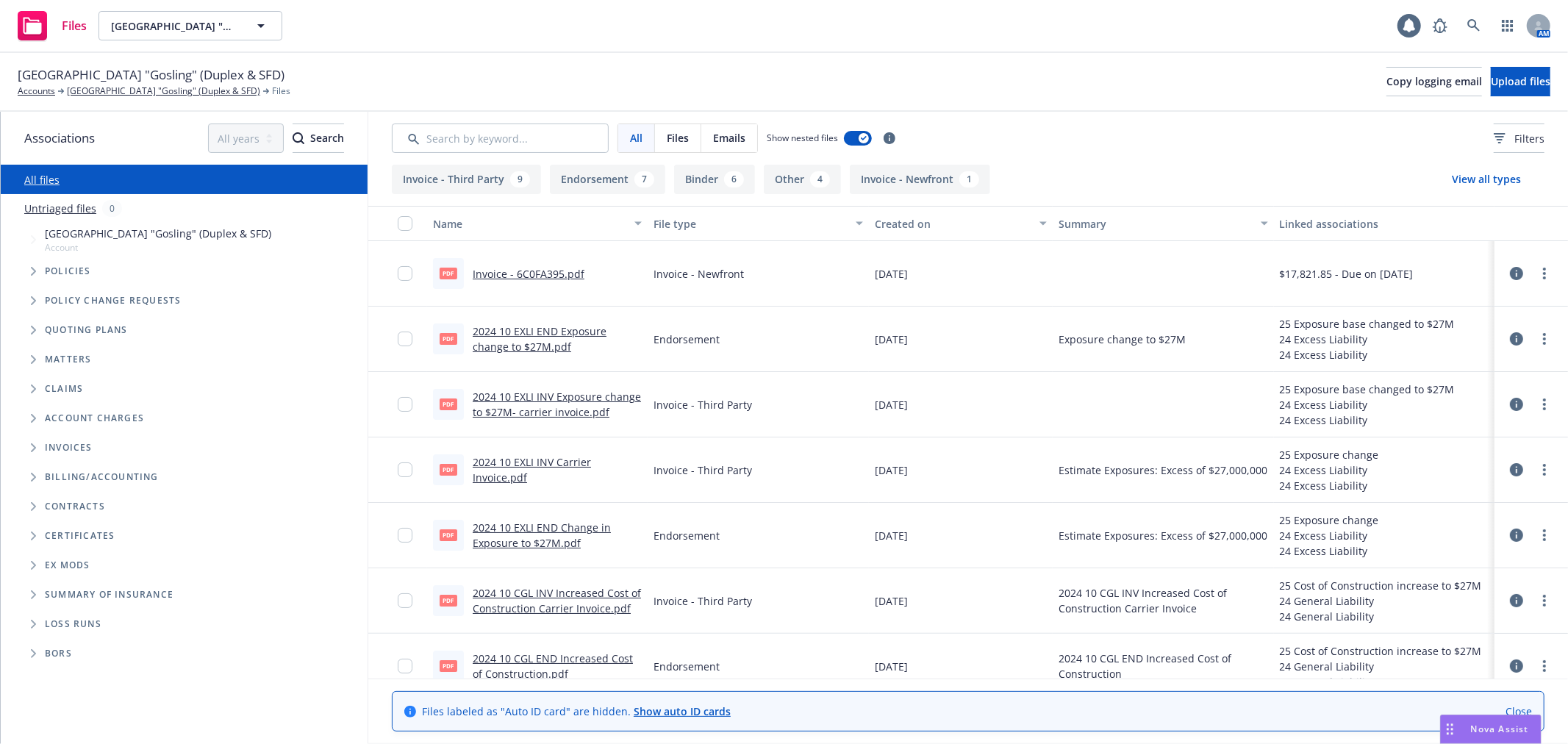
click at [511, 394] on link "2024 10 EXLI INV Exposure change to $27M- carrier invoice.pdf" at bounding box center [557, 404] width 169 height 30
